Goal: Task Accomplishment & Management: Complete application form

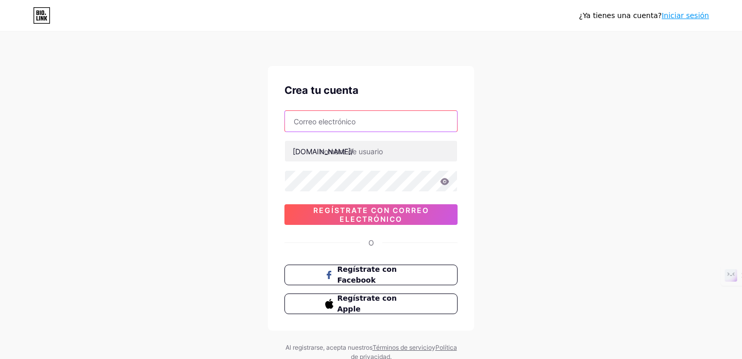
click at [342, 123] on input "text" at bounding box center [371, 121] width 172 height 21
type input "[EMAIL_ADDRESS][DOMAIN_NAME]"
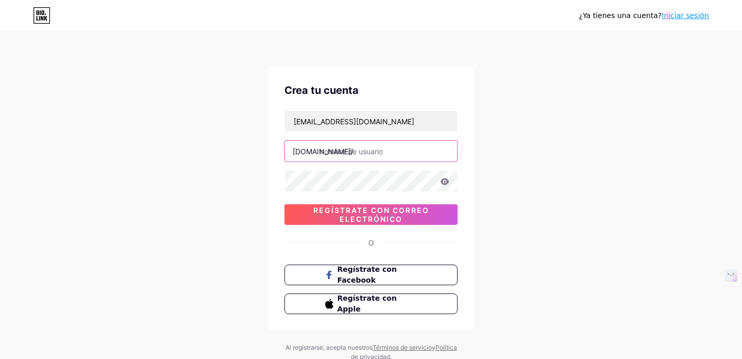
click at [334, 155] on input "text" at bounding box center [371, 151] width 172 height 21
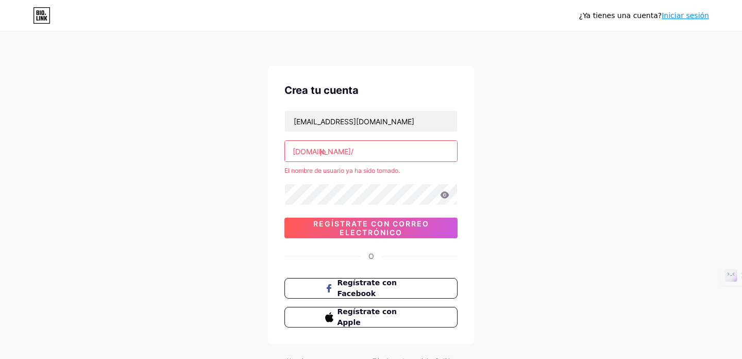
type input "j"
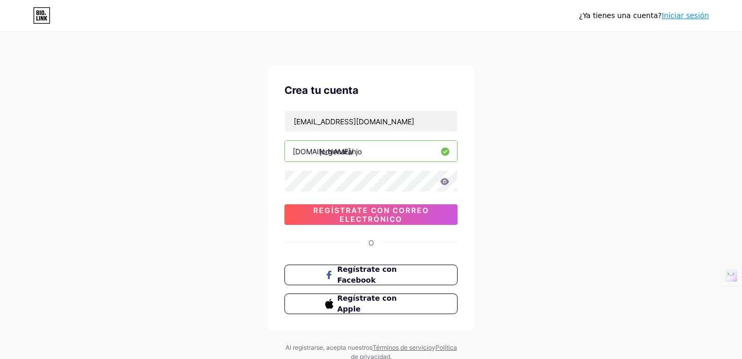
type input "jorgenaranjo"
click at [446, 183] on icon at bounding box center [445, 181] width 9 height 7
click at [357, 212] on font "Regístrate con correo electrónico" at bounding box center [371, 215] width 116 height 18
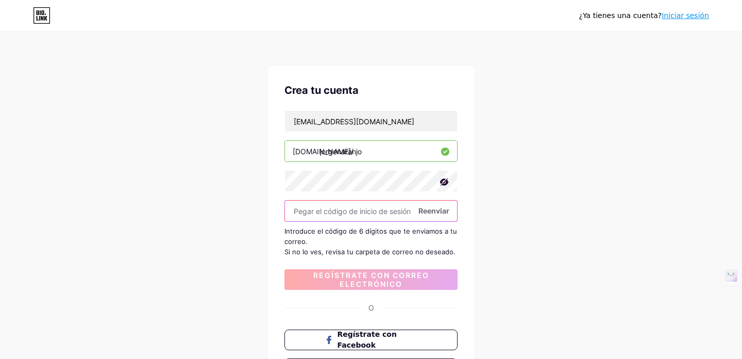
paste input "664690"
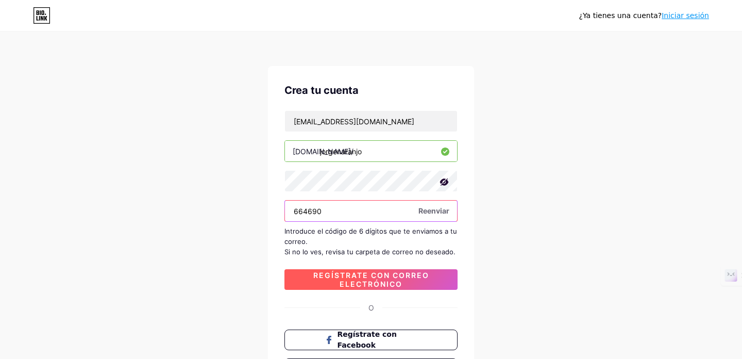
type input "664690"
click at [336, 277] on font "Regístrate con correo electrónico" at bounding box center [371, 280] width 116 height 18
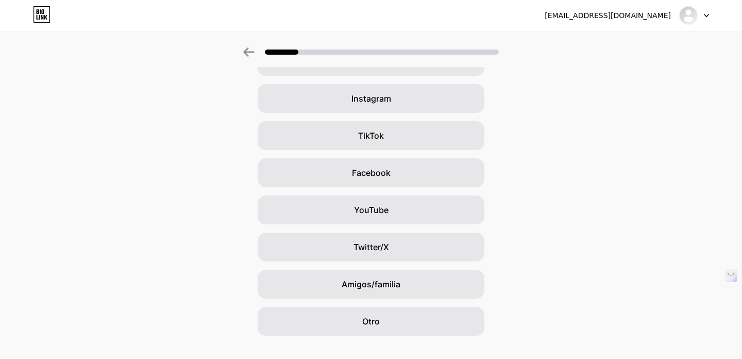
scroll to position [86, 0]
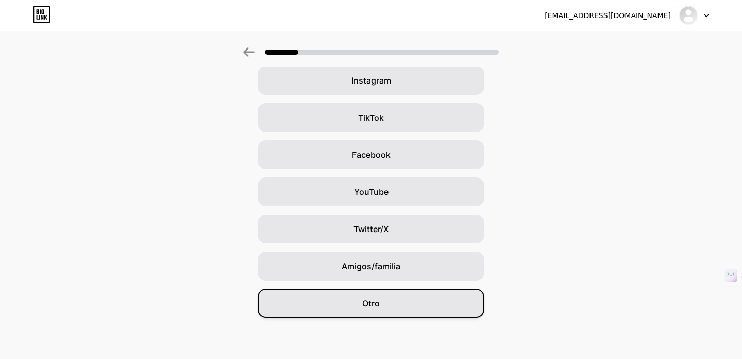
click at [383, 300] on div "Otro" at bounding box center [371, 303] width 227 height 29
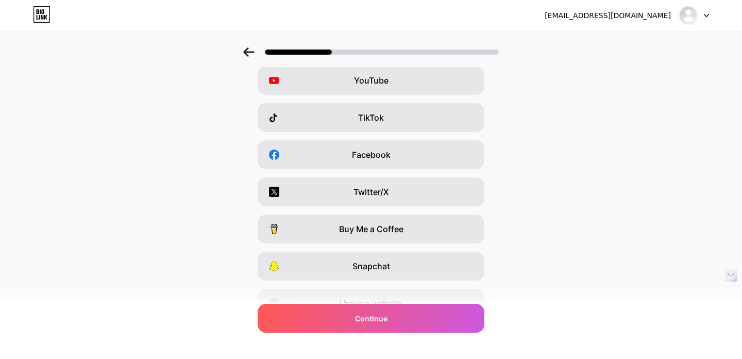
scroll to position [0, 0]
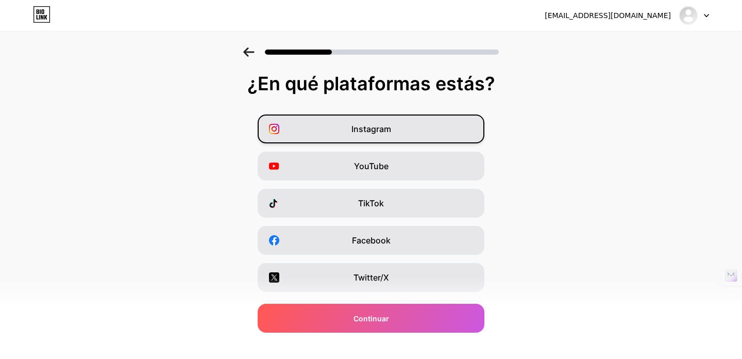
click at [346, 130] on div "Instagram" at bounding box center [371, 128] width 227 height 29
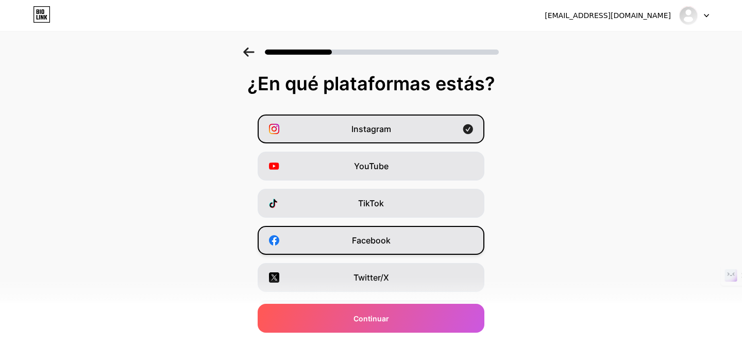
click at [348, 245] on div "Facebook" at bounding box center [371, 240] width 227 height 29
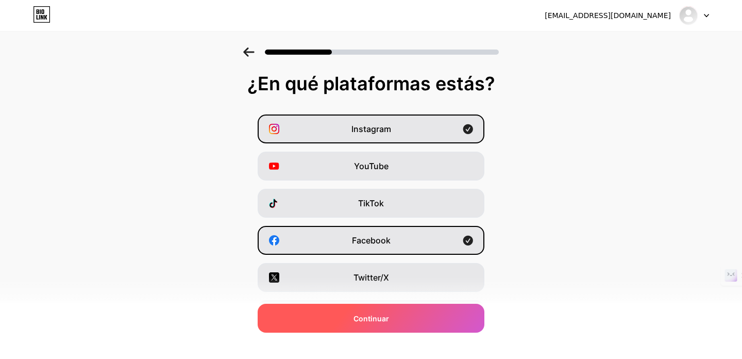
click at [366, 317] on font "Continuar" at bounding box center [372, 318] width 36 height 9
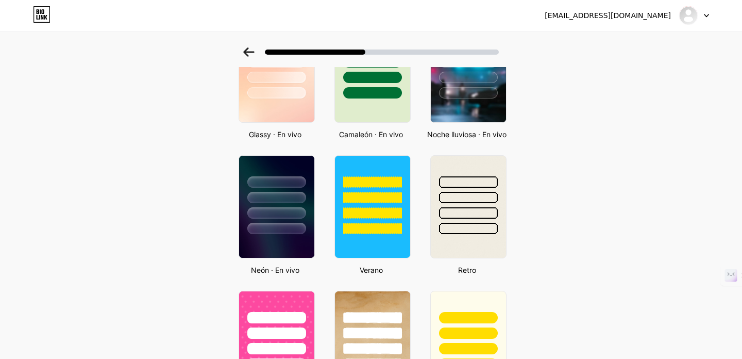
scroll to position [313, 0]
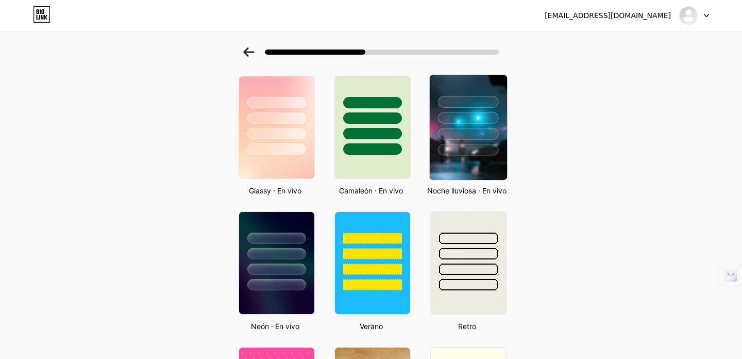
click at [490, 166] on img at bounding box center [468, 127] width 77 height 105
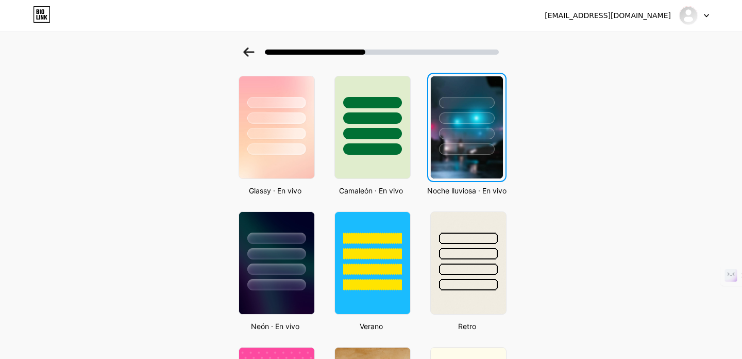
scroll to position [0, 0]
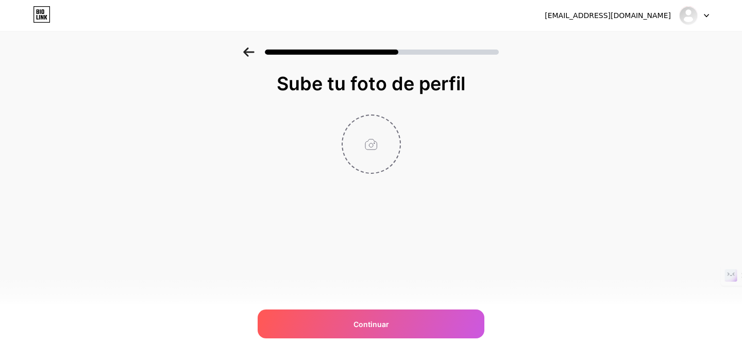
click at [370, 148] on input "file" at bounding box center [371, 143] width 57 height 57
type input "C:\fakepath\Diseño sin título (3).png"
click at [374, 142] on img at bounding box center [371, 143] width 59 height 59
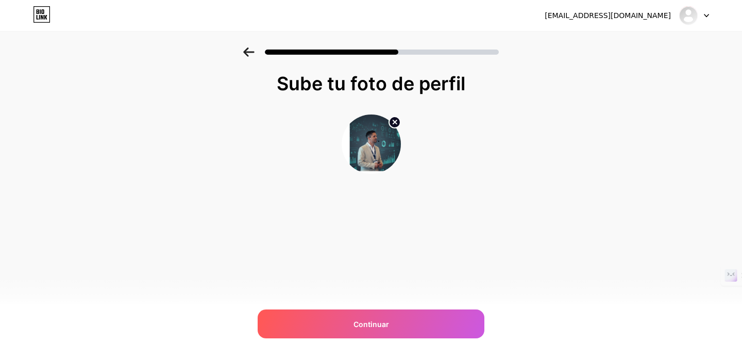
click at [394, 123] on circle at bounding box center [394, 121] width 11 height 11
click at [371, 145] on input "file" at bounding box center [371, 143] width 57 height 57
type input "C:\fakepath\Diseño sin título (1).jpg"
click at [360, 149] on img at bounding box center [371, 143] width 59 height 59
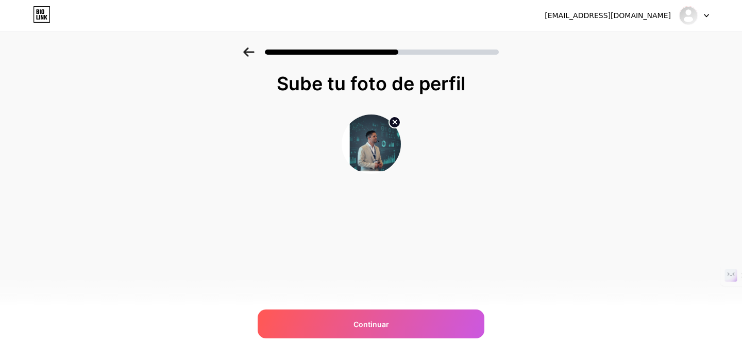
click at [360, 149] on img at bounding box center [371, 143] width 59 height 59
click at [361, 149] on img at bounding box center [371, 143] width 59 height 59
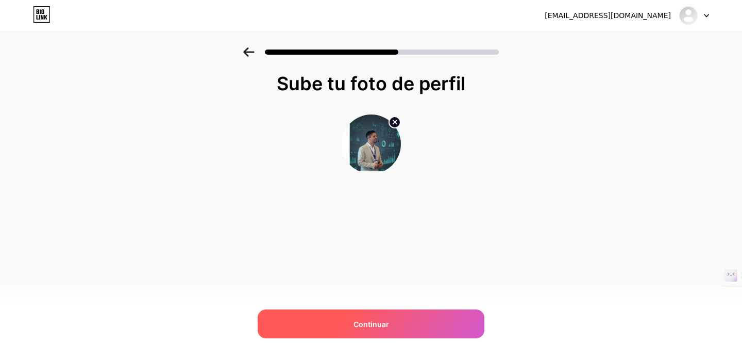
click at [381, 317] on div "Continuar" at bounding box center [371, 323] width 227 height 29
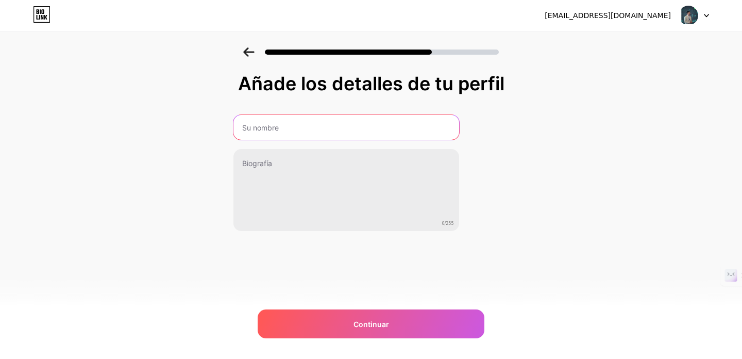
click at [283, 128] on input "text" at bounding box center [346, 127] width 226 height 25
type input "Jorge Naranjo"
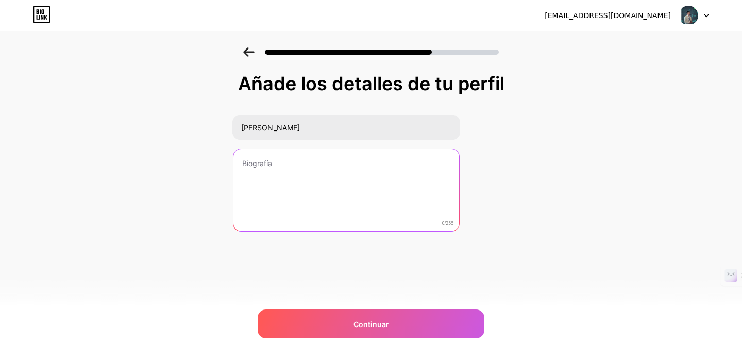
click at [313, 168] on textarea at bounding box center [346, 190] width 226 height 83
paste textarea "CEO & Founder de HotelBoar y StateFox. Transformamos datos en decisiones y deci…"
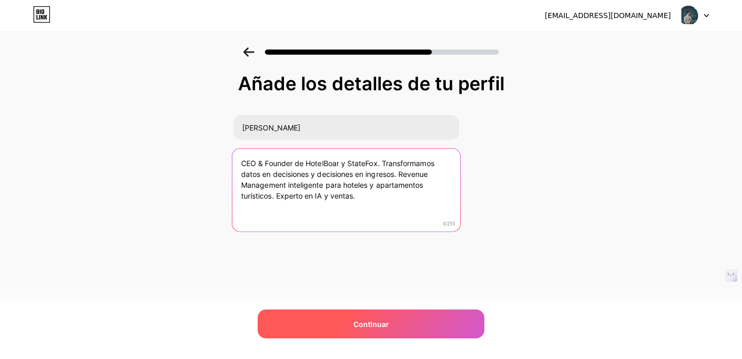
type textarea "CEO & Founder de HotelBoar y StateFox. Transformamos datos en decisiones y deci…"
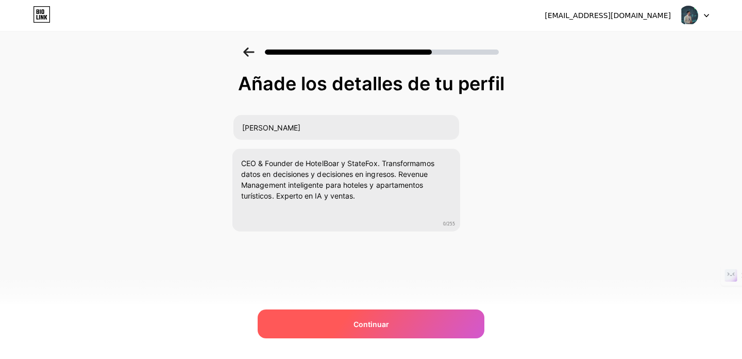
click at [372, 325] on font "Continuar" at bounding box center [372, 324] width 36 height 9
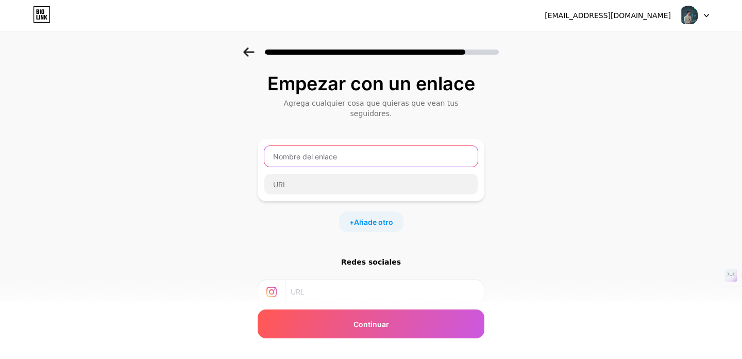
click at [328, 148] on input "text" at bounding box center [370, 156] width 213 height 21
paste input "https://hotelboar.com/"
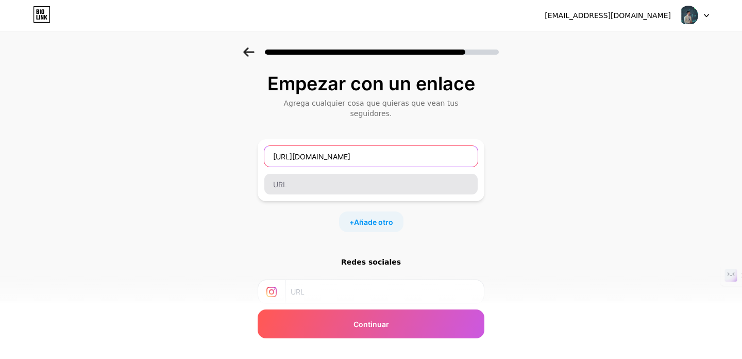
type input "https://hotelboar.com/"
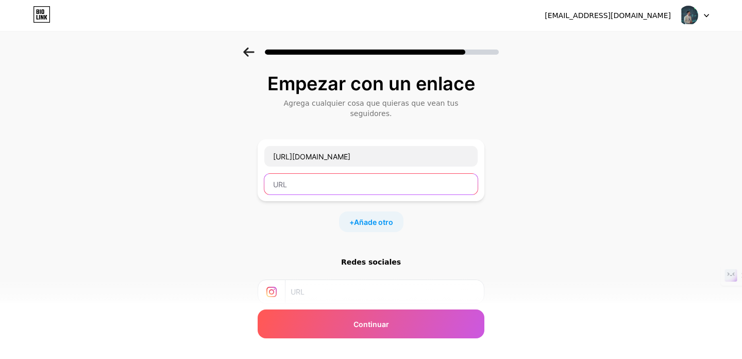
click at [340, 174] on input "text" at bounding box center [370, 184] width 213 height 21
paste input "https://hotelboar.com/"
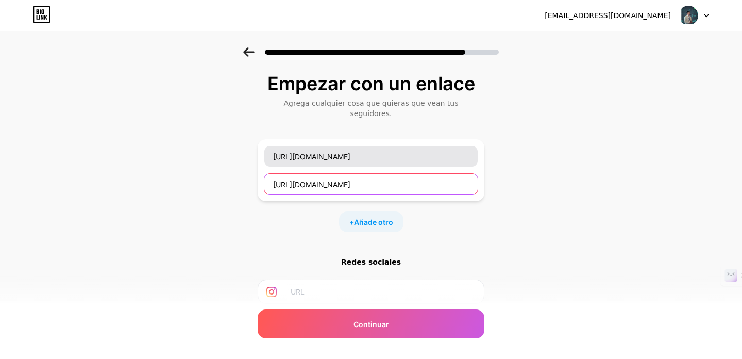
type input "https://hotelboar.com/"
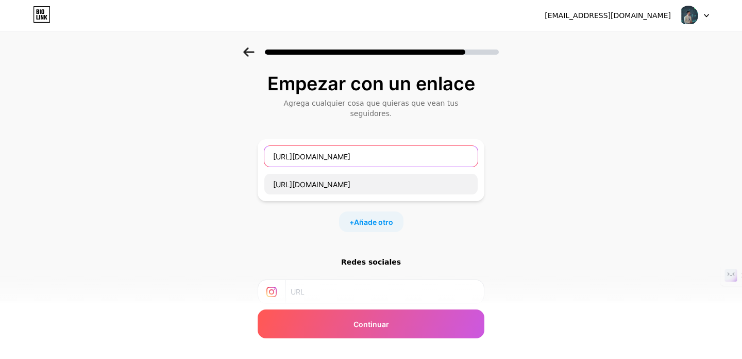
click at [340, 147] on input "https://hotelboar.com/" at bounding box center [370, 156] width 213 height 21
type input "HotelBoar"
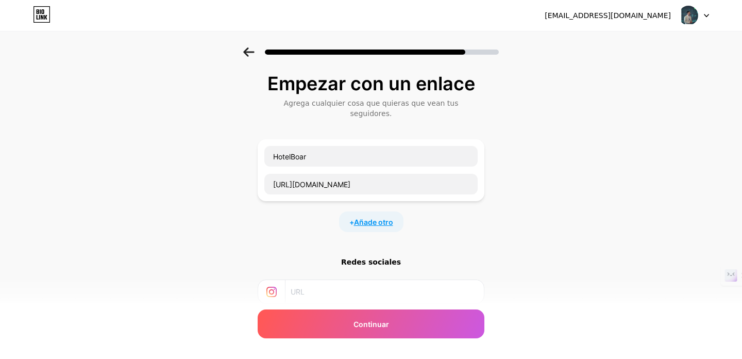
click at [369, 218] on font "Añade otro" at bounding box center [373, 222] width 39 height 9
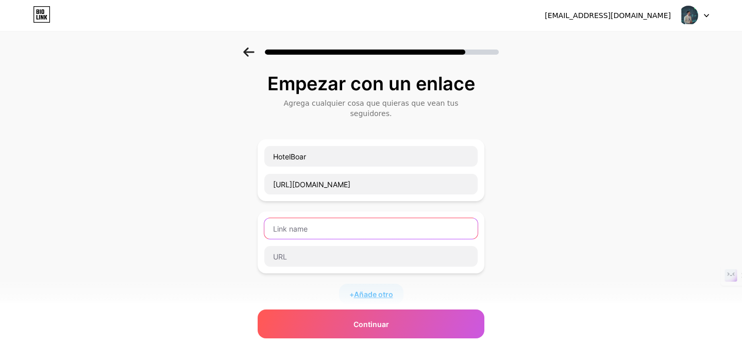
scroll to position [1, 0]
type input "StateFox"
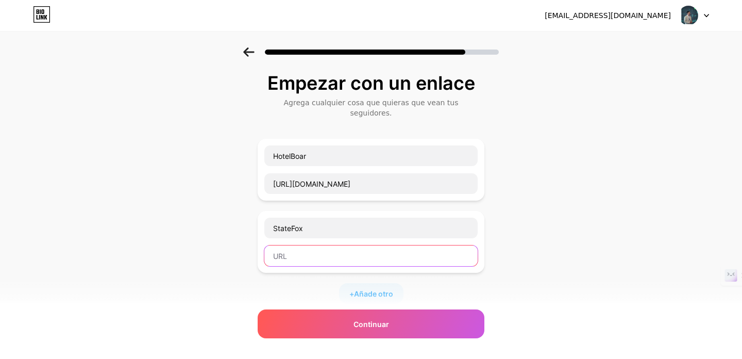
click at [292, 247] on input "text" at bounding box center [370, 255] width 213 height 21
paste input "https://statefox.com/"
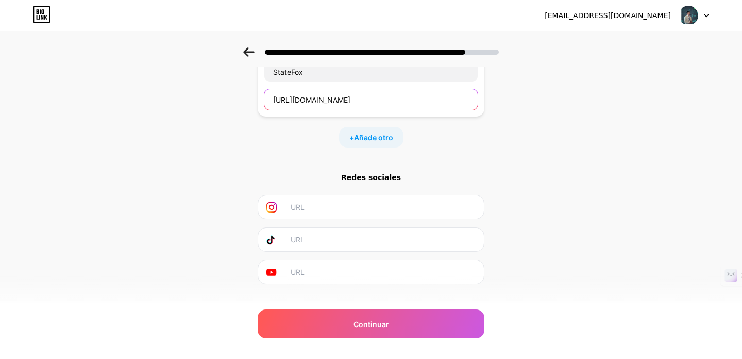
scroll to position [164, 0]
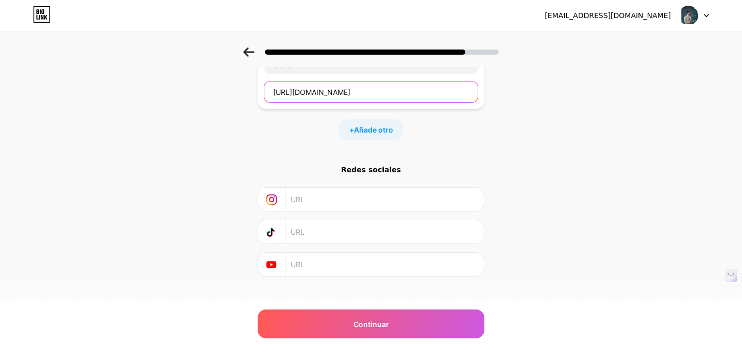
type input "https://statefox.com/"
click at [317, 192] on input "text" at bounding box center [384, 199] width 187 height 23
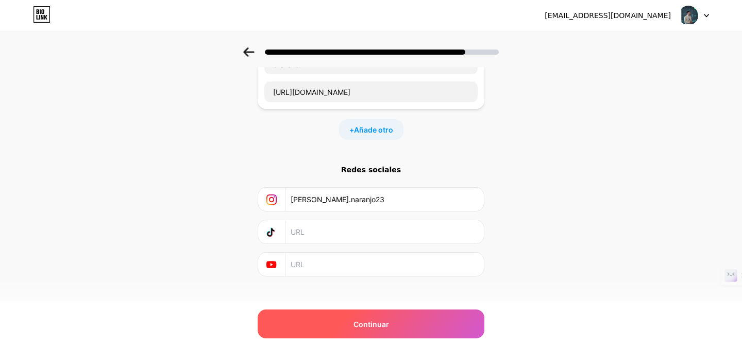
type input "jorge.naranjo23"
click at [369, 323] on font "Continuar" at bounding box center [372, 324] width 36 height 9
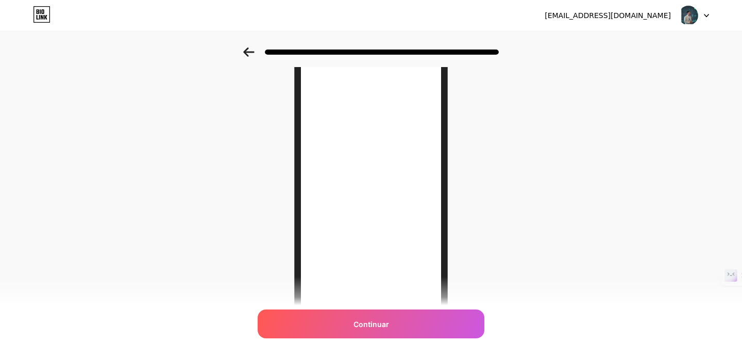
scroll to position [43, 0]
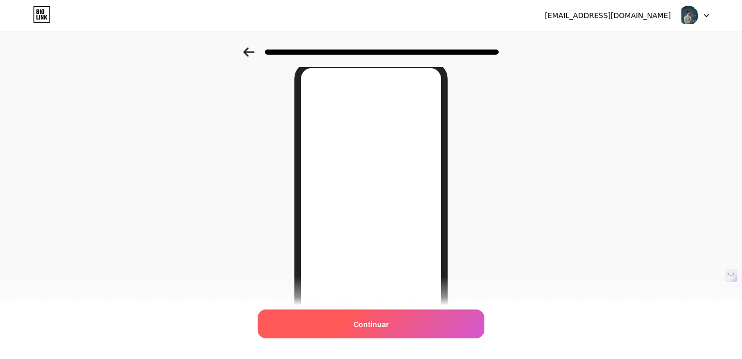
click at [387, 321] on font "Continuar" at bounding box center [372, 324] width 36 height 9
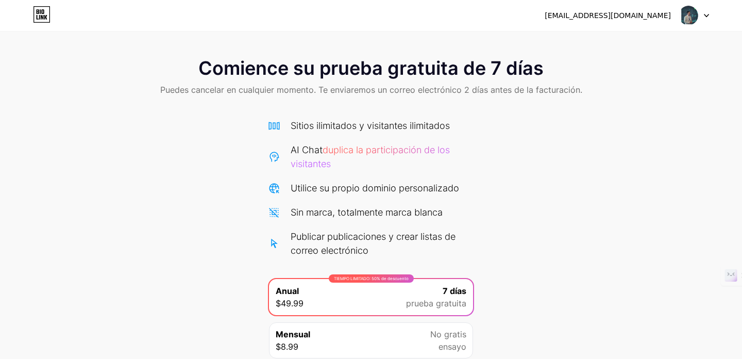
scroll to position [84, 0]
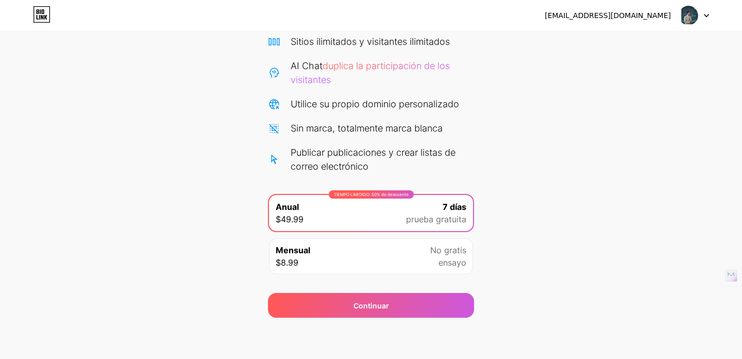
click at [43, 14] on icon at bounding box center [42, 14] width 18 height 16
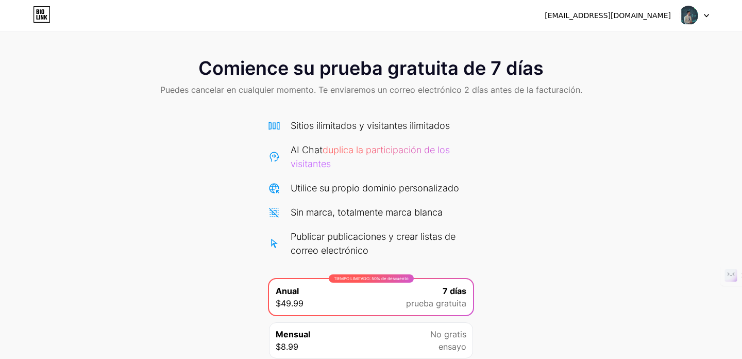
click at [708, 16] on icon at bounding box center [706, 16] width 5 height 4
click at [637, 238] on div "Comience su prueba gratuita de 7 días Puedes cancelar en cualquier momento. Te …" at bounding box center [371, 224] width 742 height 354
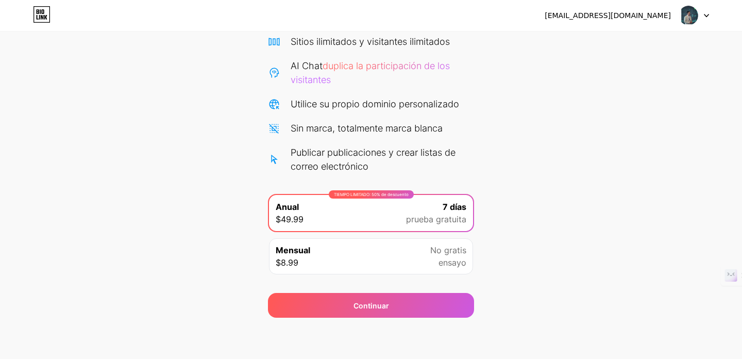
click at [466, 147] on div "Publicar publicaciones y crear listas de correo electrónico" at bounding box center [382, 159] width 183 height 28
click at [566, 169] on div "Comience su prueba gratuita de 7 días Puedes cancelar en cualquier momento. Te …" at bounding box center [371, 140] width 742 height 354
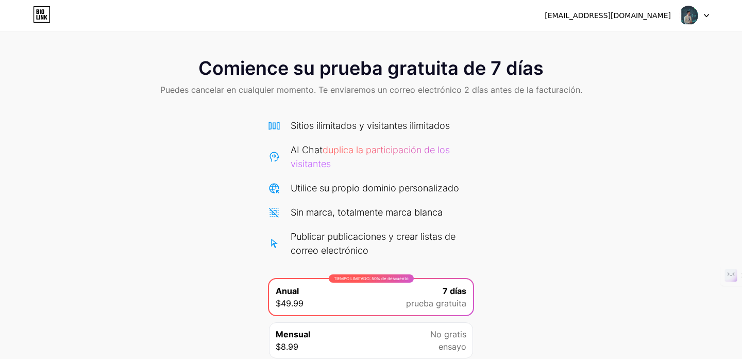
drag, startPoint x: 42, startPoint y: 13, endPoint x: 402, endPoint y: 115, distance: 374.3
click at [42, 13] on icon at bounding box center [42, 11] width 3 height 5
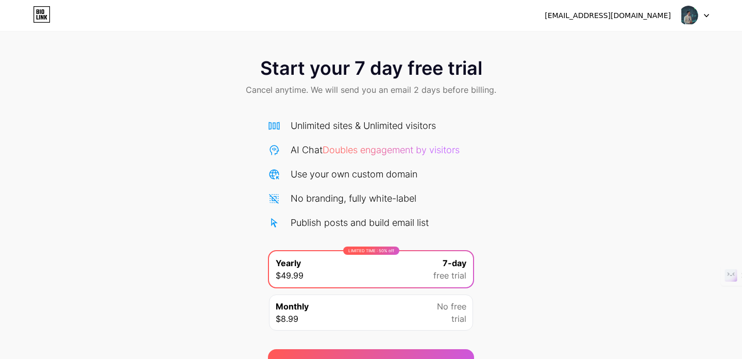
scroll to position [56, 0]
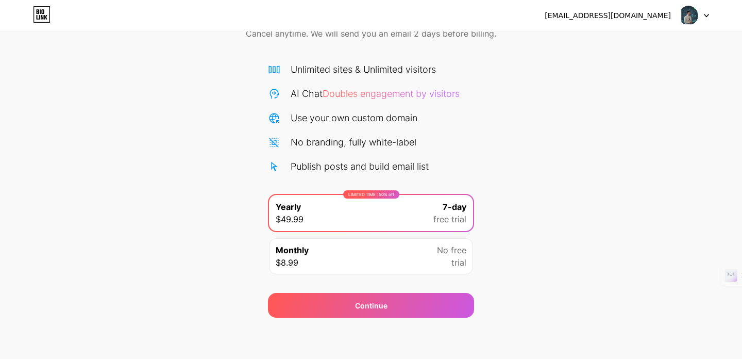
click at [706, 15] on icon at bounding box center [707, 15] width 4 height 3
click at [613, 49] on li "Logout" at bounding box center [645, 42] width 128 height 28
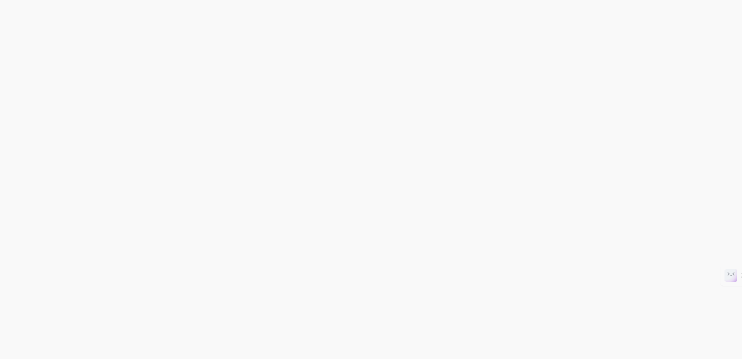
scroll to position [0, 0]
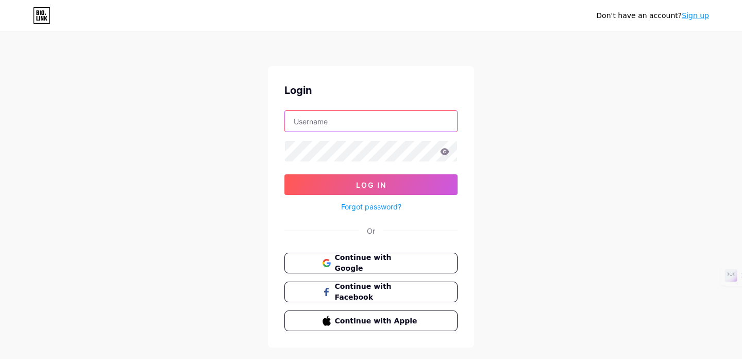
type input "[EMAIL_ADDRESS][DOMAIN_NAME]"
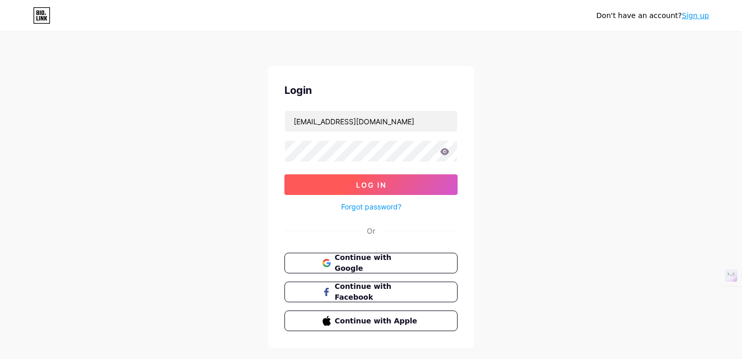
click at [356, 183] on span "Log In" at bounding box center [371, 184] width 30 height 9
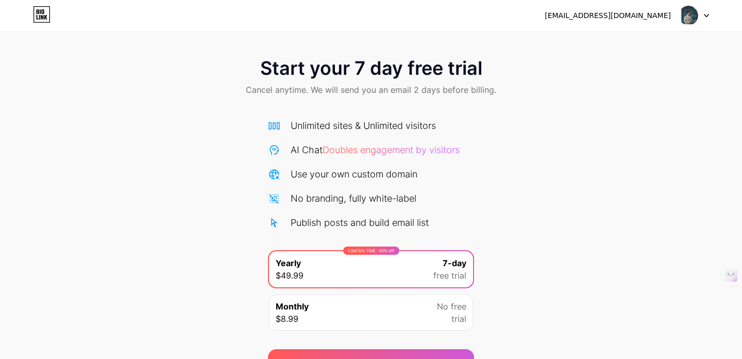
scroll to position [56, 0]
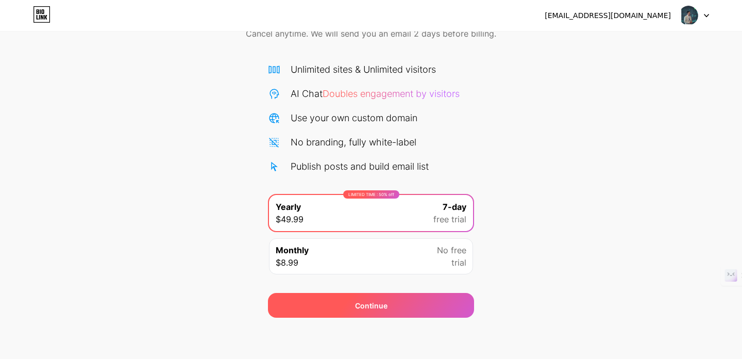
click at [378, 310] on div "Continue" at bounding box center [371, 305] width 32 height 11
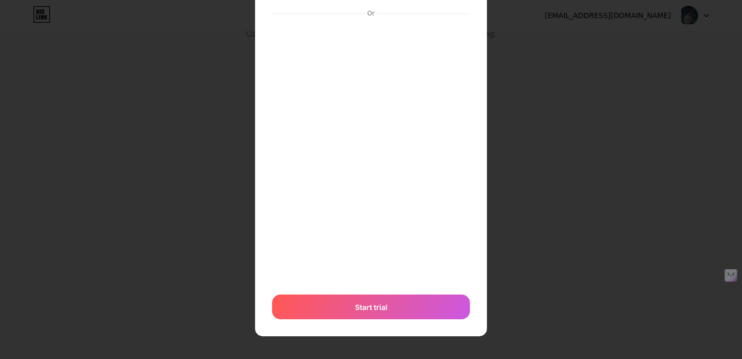
scroll to position [0, 0]
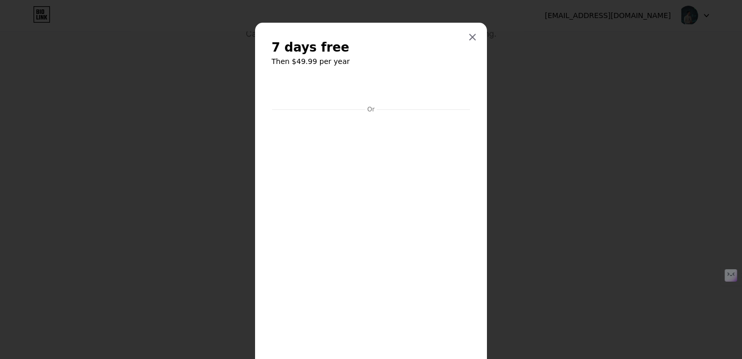
drag, startPoint x: 471, startPoint y: 36, endPoint x: 661, endPoint y: 93, distance: 198.8
click at [472, 36] on icon at bounding box center [473, 38] width 6 height 6
